Goal: Complete application form

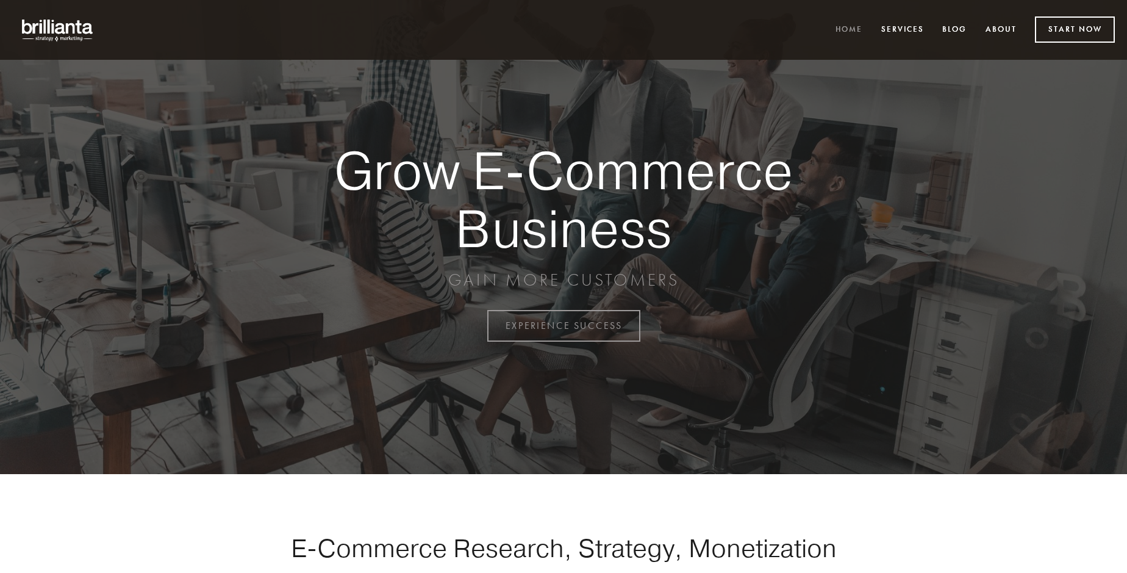
scroll to position [3196, 0]
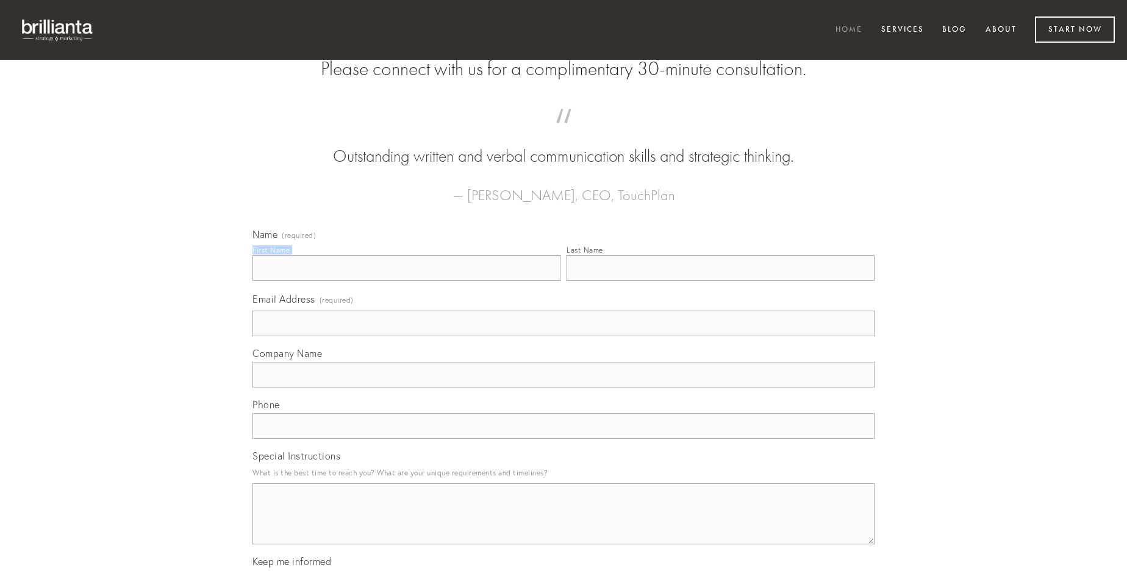
type input "[PERSON_NAME]"
click at [720, 280] on input "Last Name" at bounding box center [720, 268] width 308 height 26
type input "[PERSON_NAME]"
click at [563, 336] on input "Email Address (required)" at bounding box center [563, 323] width 622 height 26
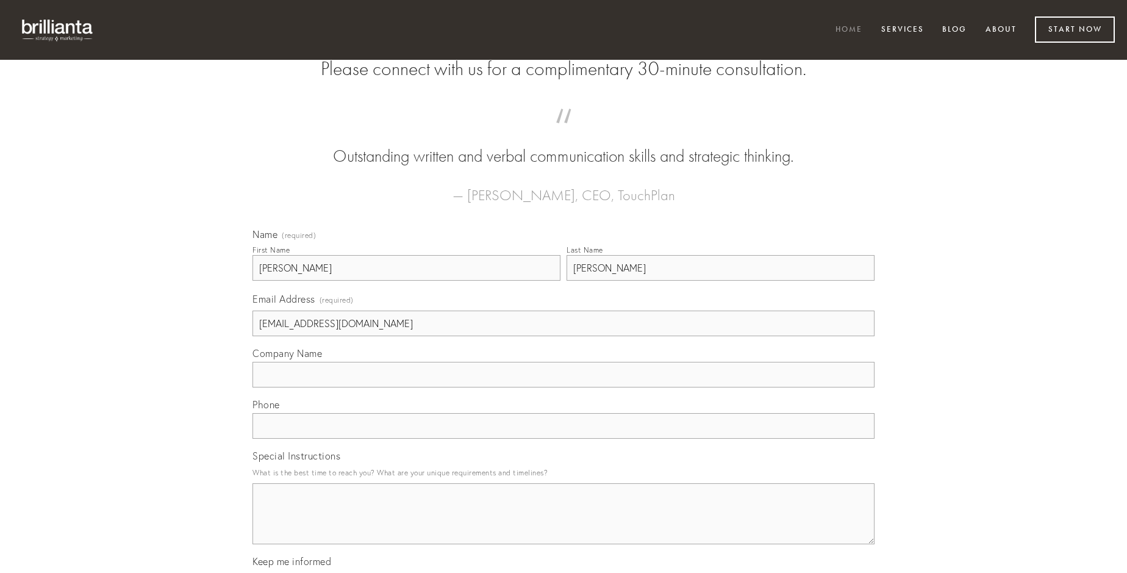
type input "[EMAIL_ADDRESS][DOMAIN_NAME]"
click at [563, 387] on input "Company Name" at bounding box center [563, 375] width 622 height 26
type input "utilis"
click at [563, 438] on input "text" at bounding box center [563, 426] width 622 height 26
click at [563, 524] on textarea "Special Instructions" at bounding box center [563, 513] width 622 height 61
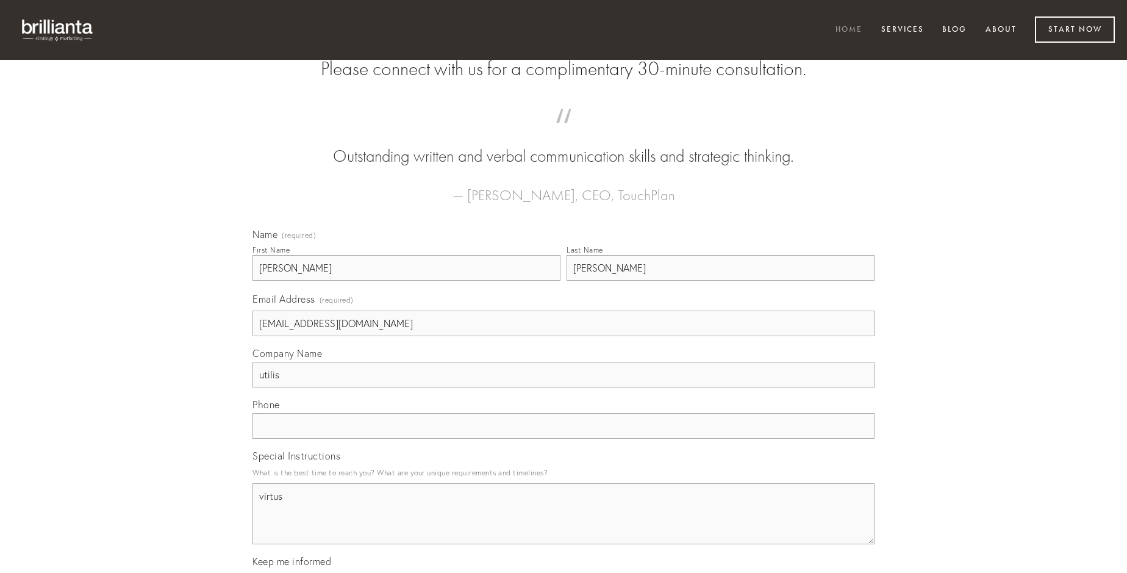
type textarea "virtus"
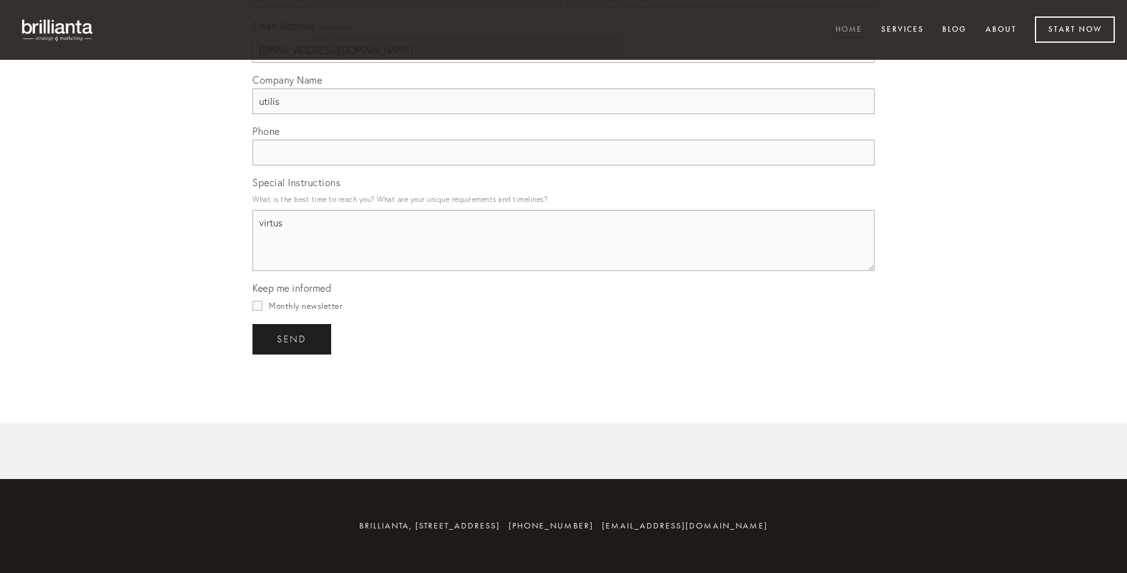
click at [293, 338] on span "send" at bounding box center [292, 339] width 30 height 11
